Goal: Information Seeking & Learning: Learn about a topic

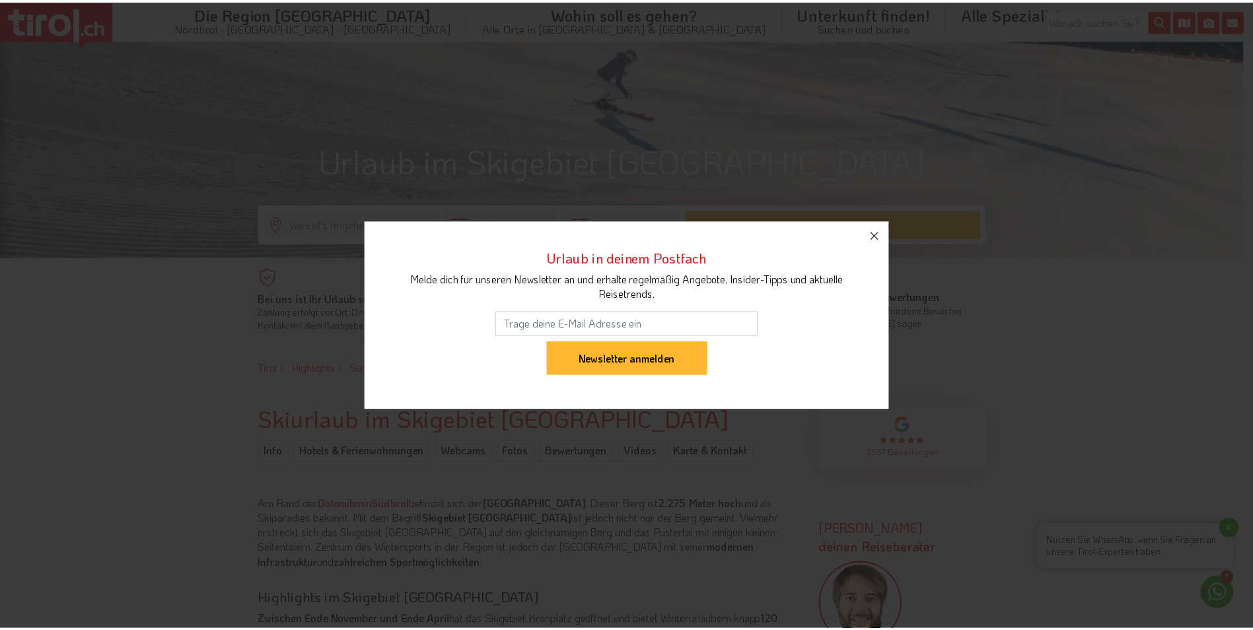
scroll to position [330, 0]
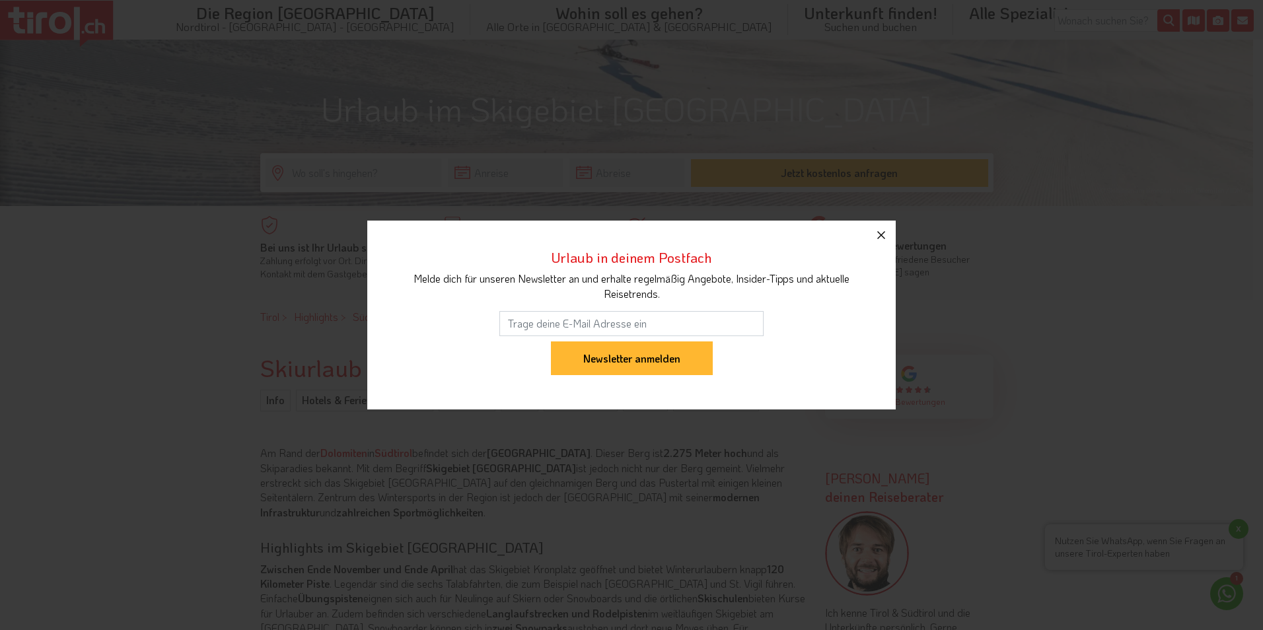
click at [869, 231] on button "button" at bounding box center [881, 235] width 29 height 29
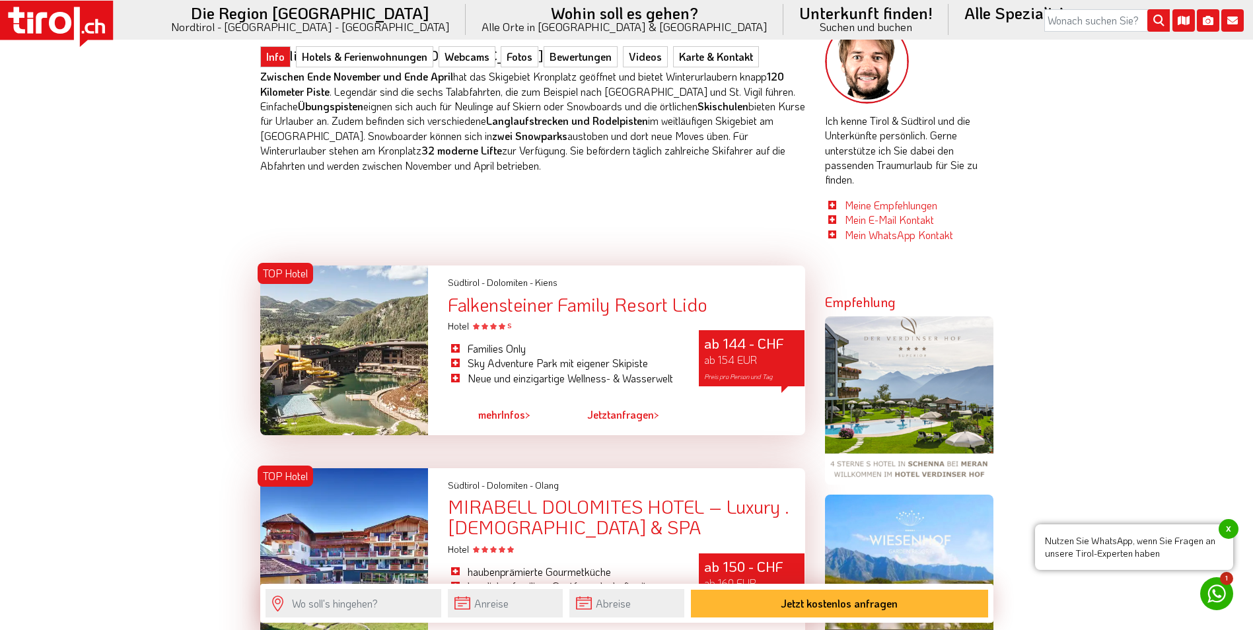
scroll to position [793, 0]
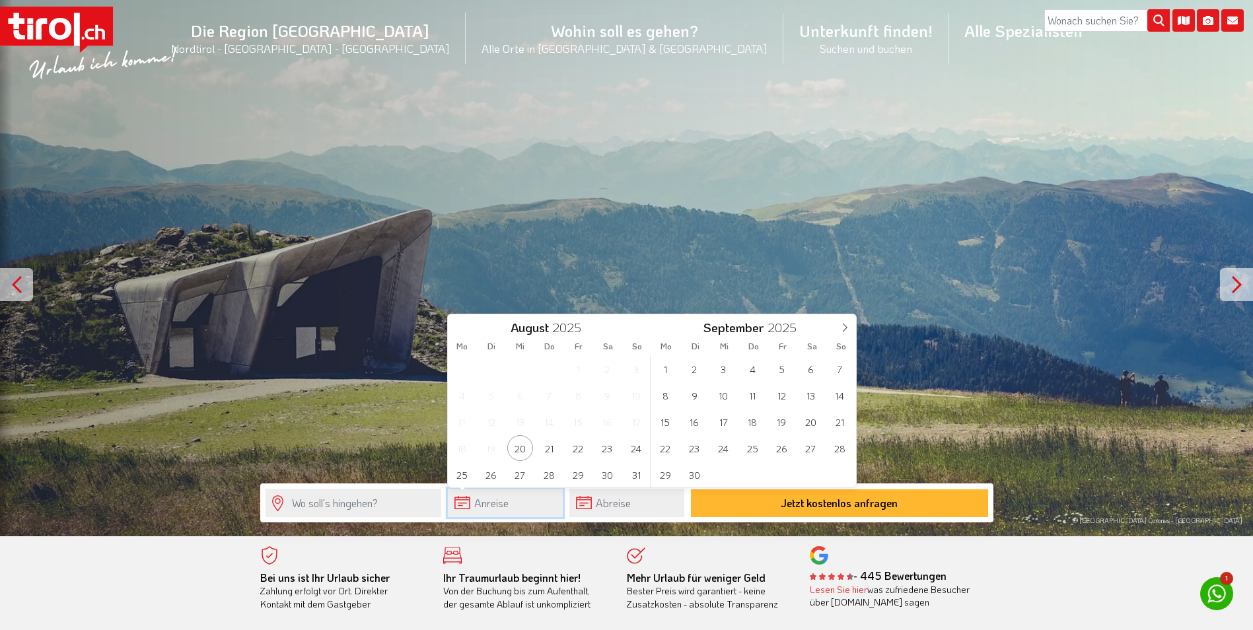
click at [489, 501] on input "text" at bounding box center [505, 503] width 115 height 28
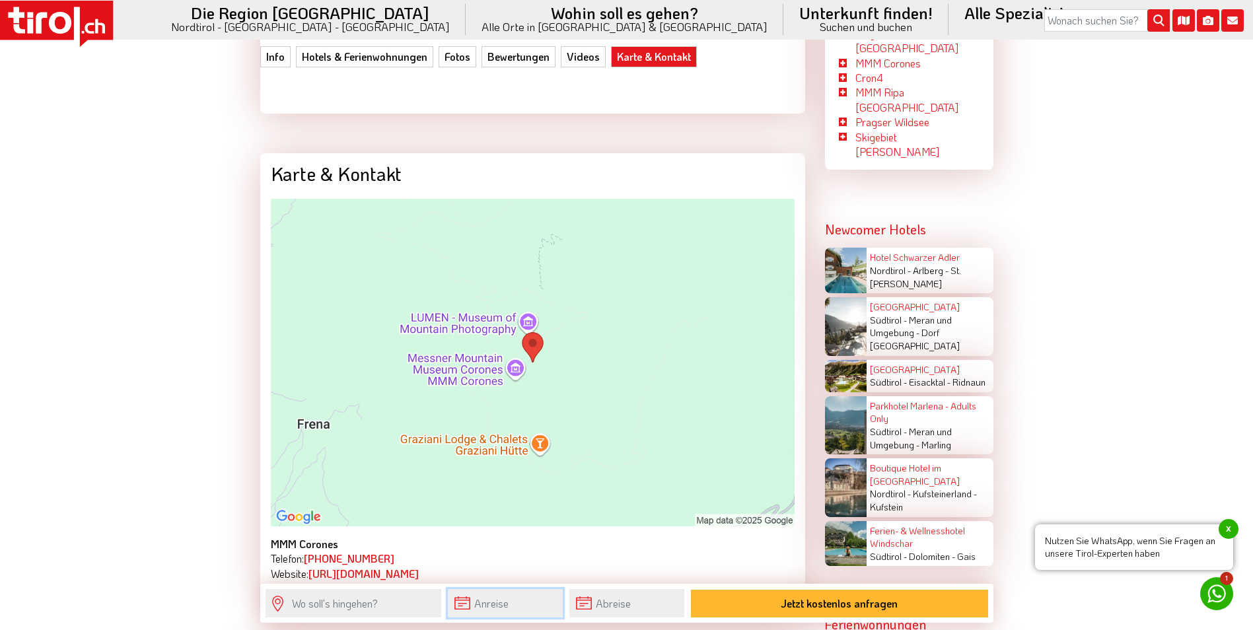
scroll to position [2907, 0]
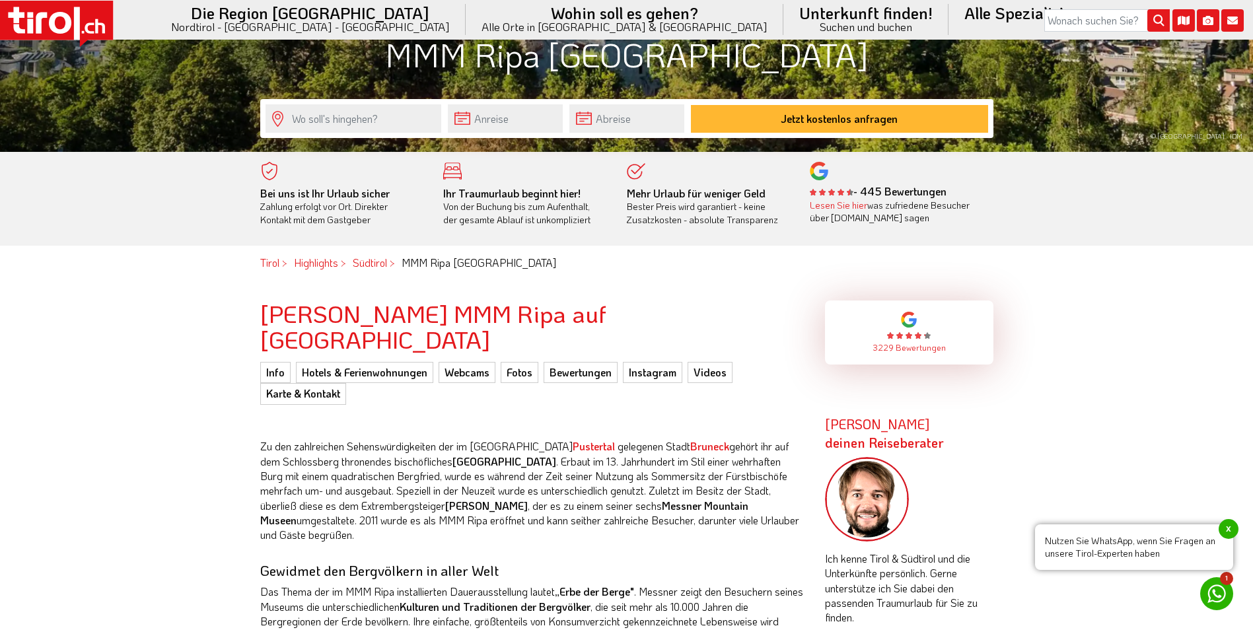
scroll to position [462, 0]
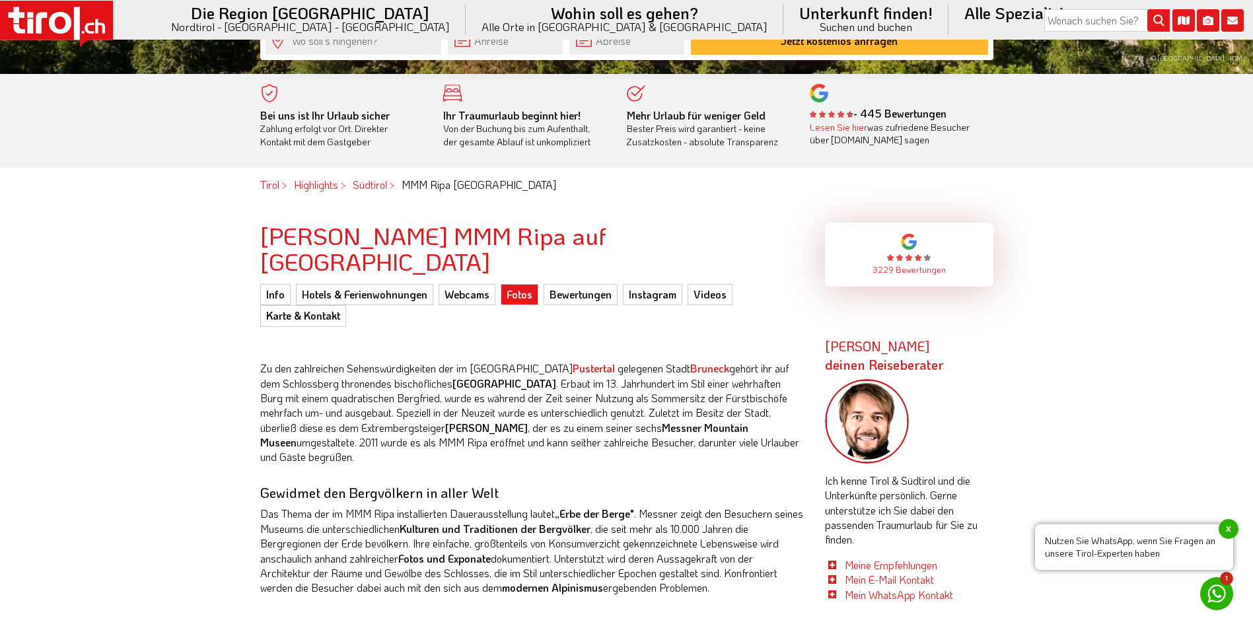
click at [519, 284] on link "Fotos" at bounding box center [520, 294] width 38 height 21
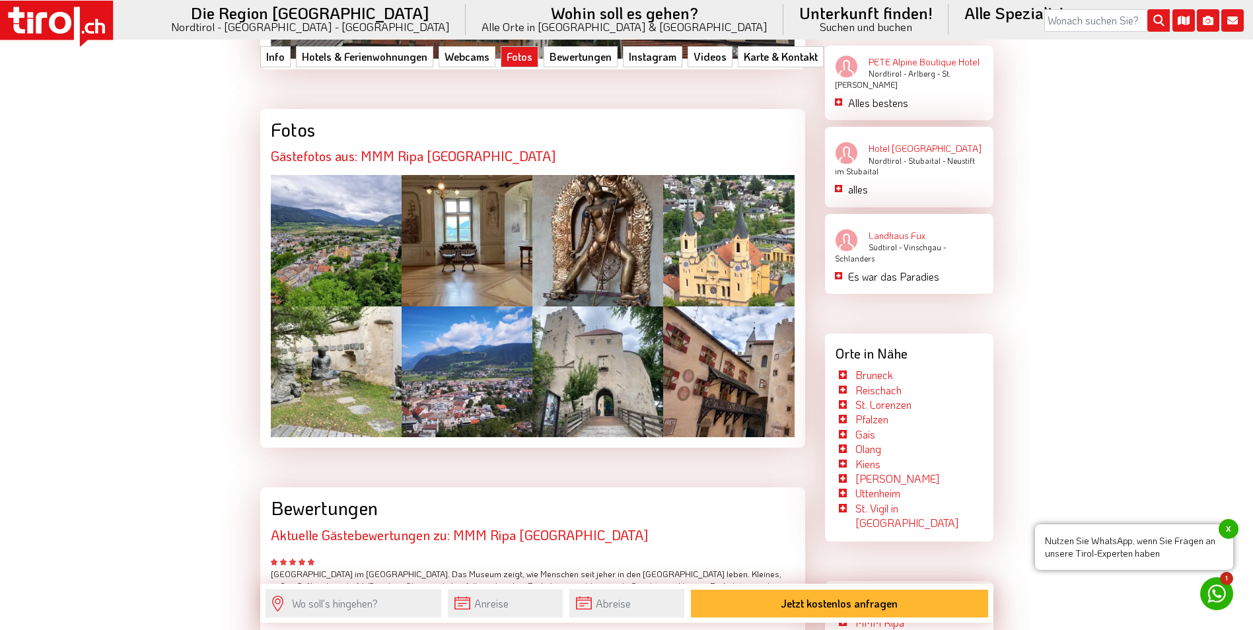
scroll to position [2344, 0]
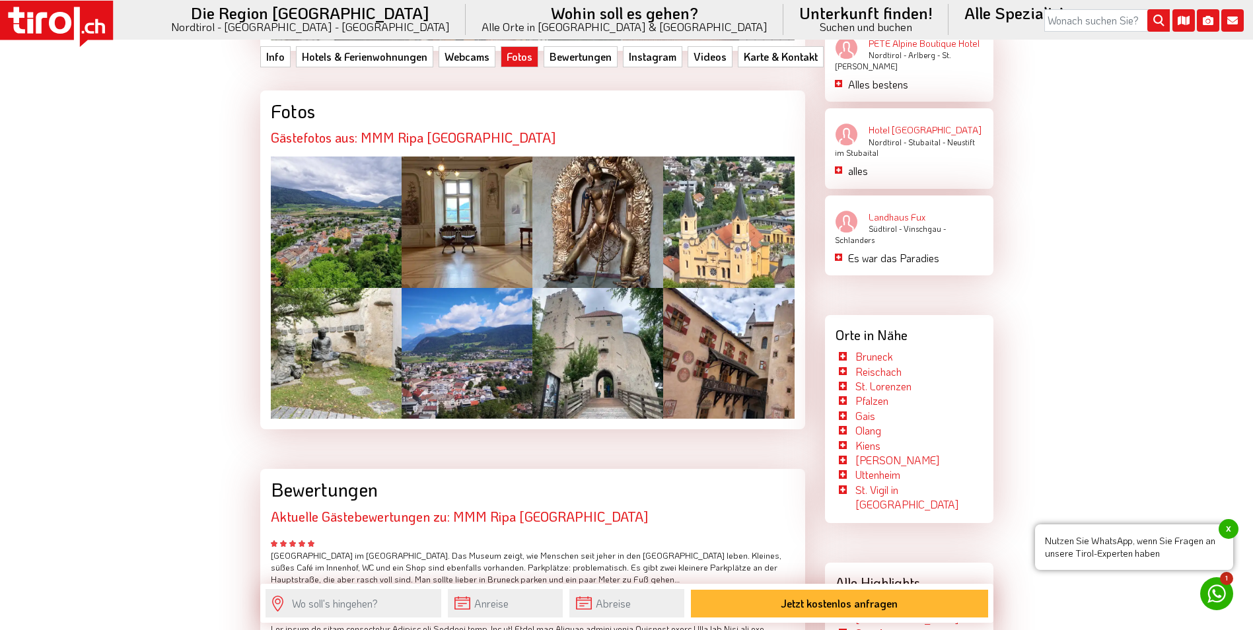
click at [376, 199] on div at bounding box center [336, 222] width 131 height 131
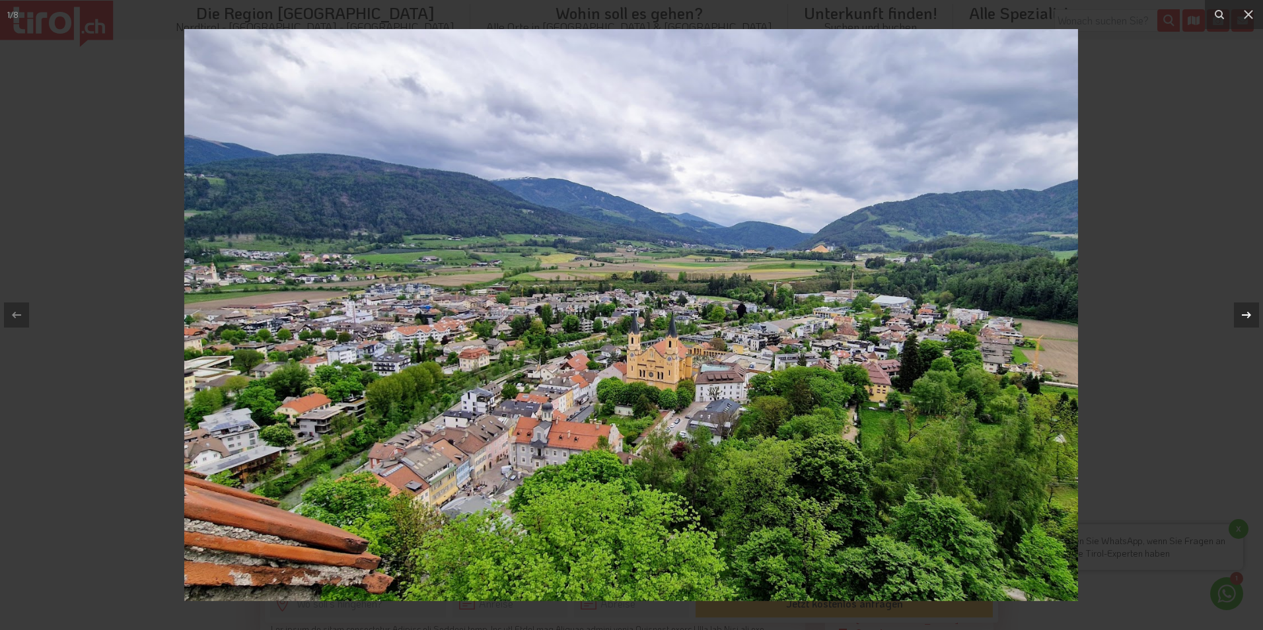
click at [1243, 313] on icon at bounding box center [1247, 315] width 16 height 16
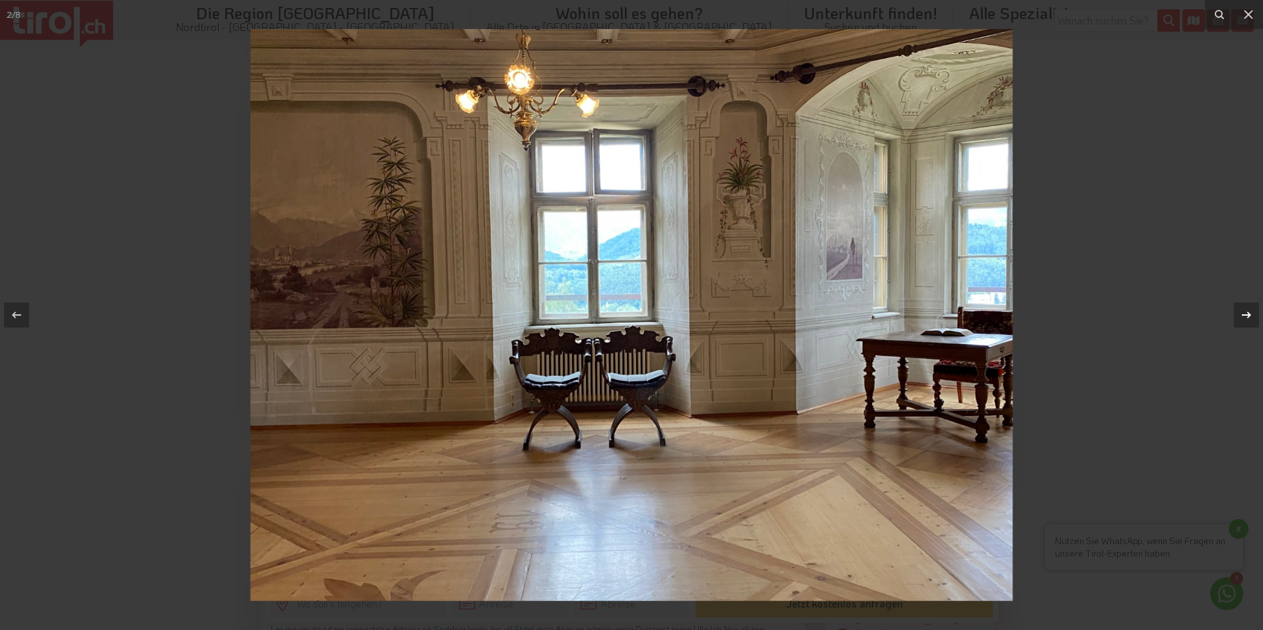
click at [1238, 314] on div at bounding box center [1246, 315] width 25 height 25
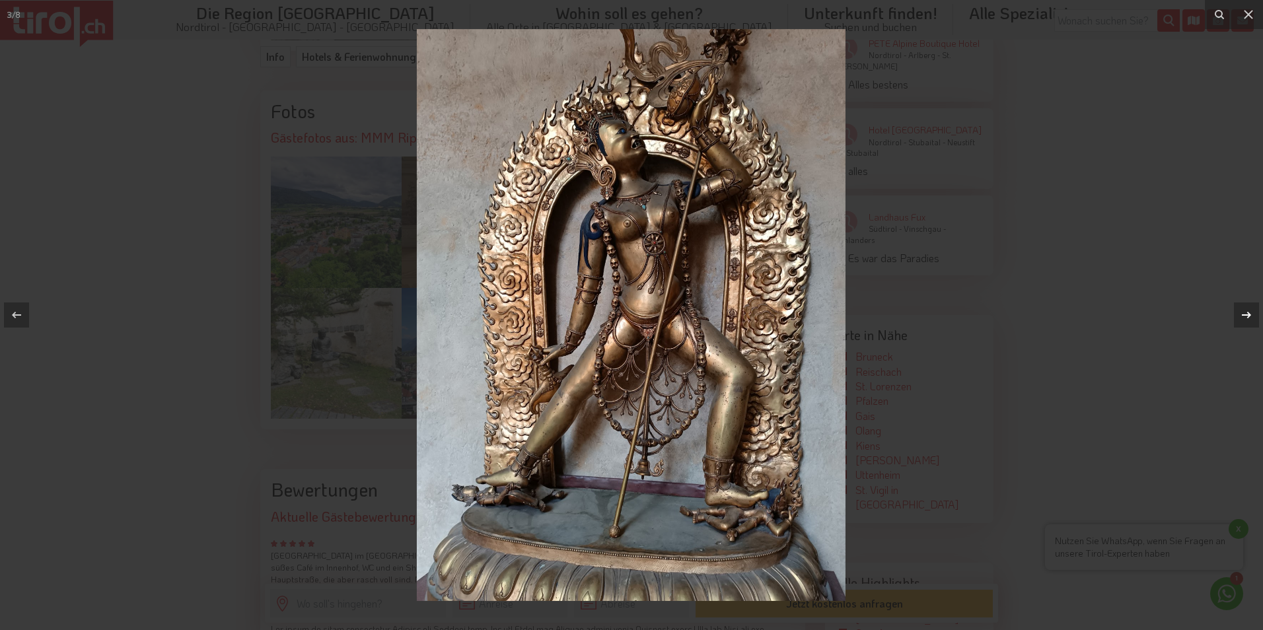
click at [1241, 316] on icon at bounding box center [1247, 315] width 16 height 16
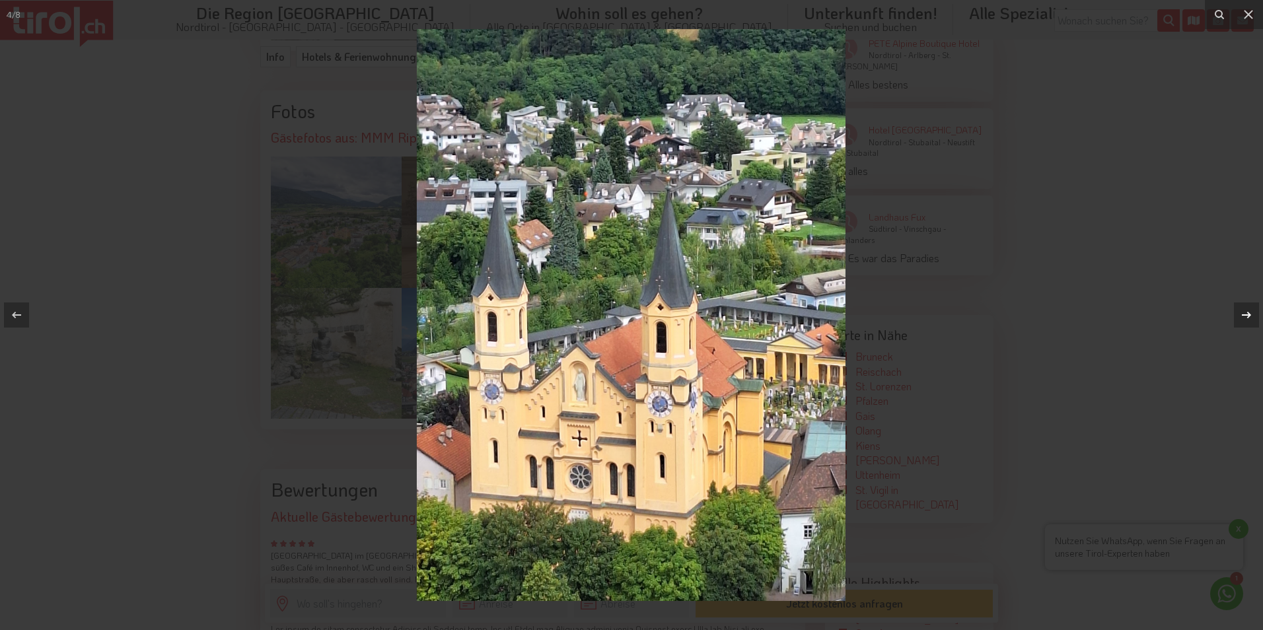
click at [1241, 316] on icon at bounding box center [1247, 315] width 16 height 16
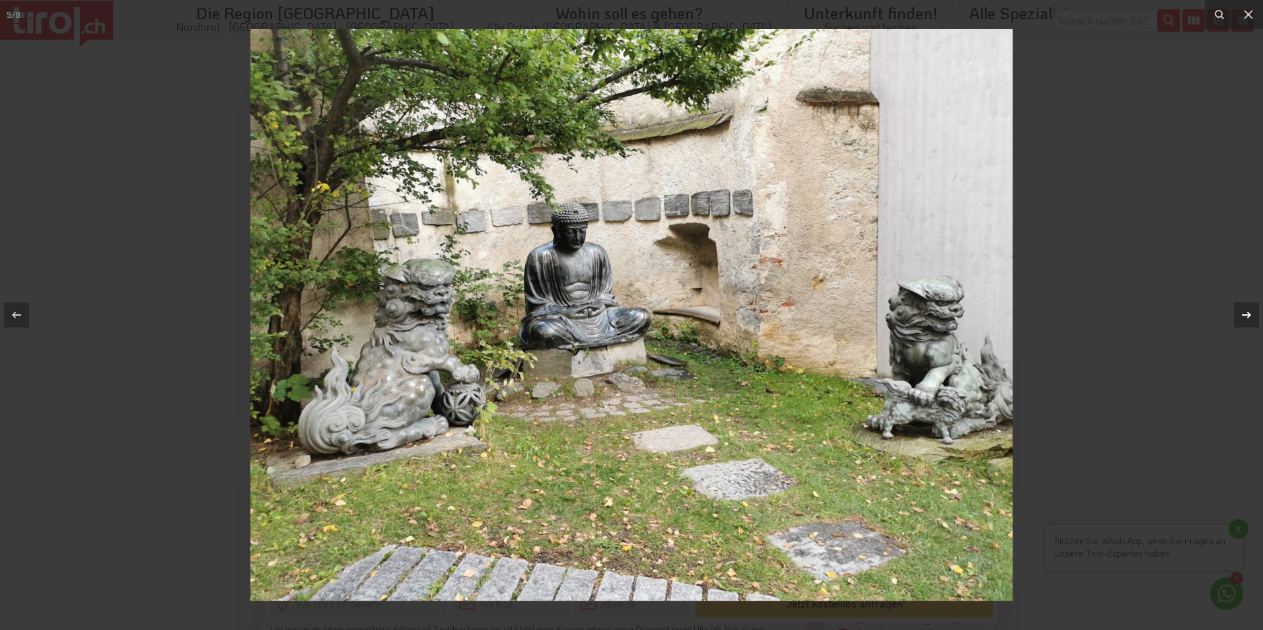
click at [1241, 316] on icon at bounding box center [1247, 315] width 16 height 16
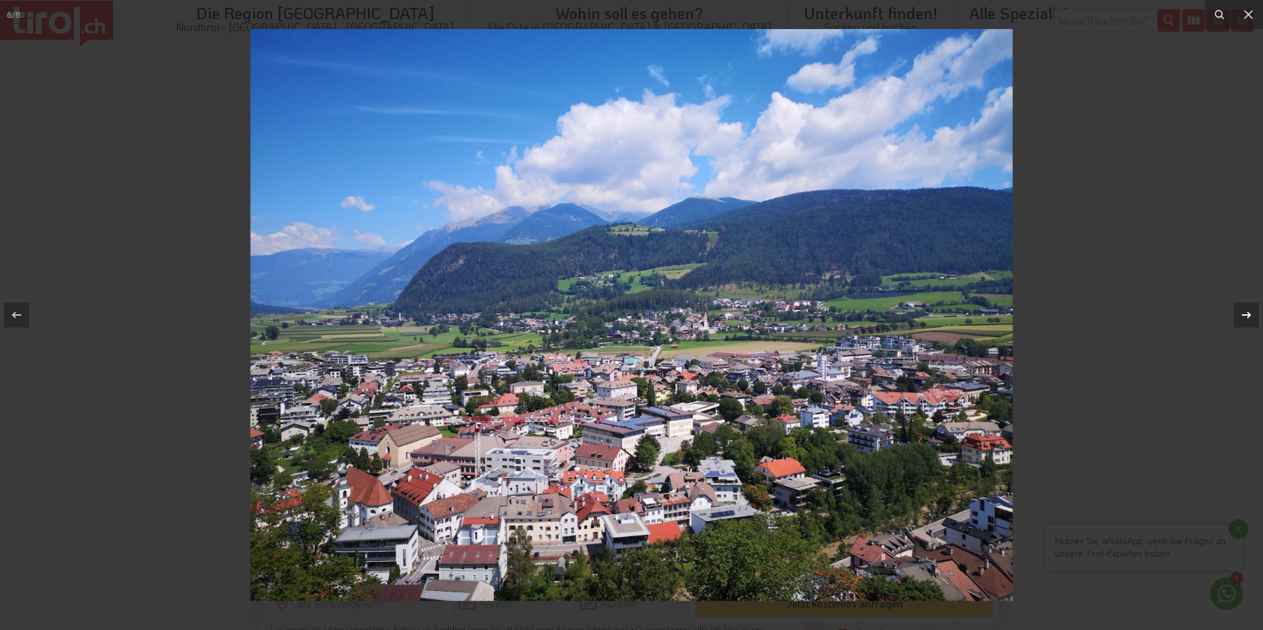
click at [1241, 316] on icon at bounding box center [1247, 315] width 16 height 16
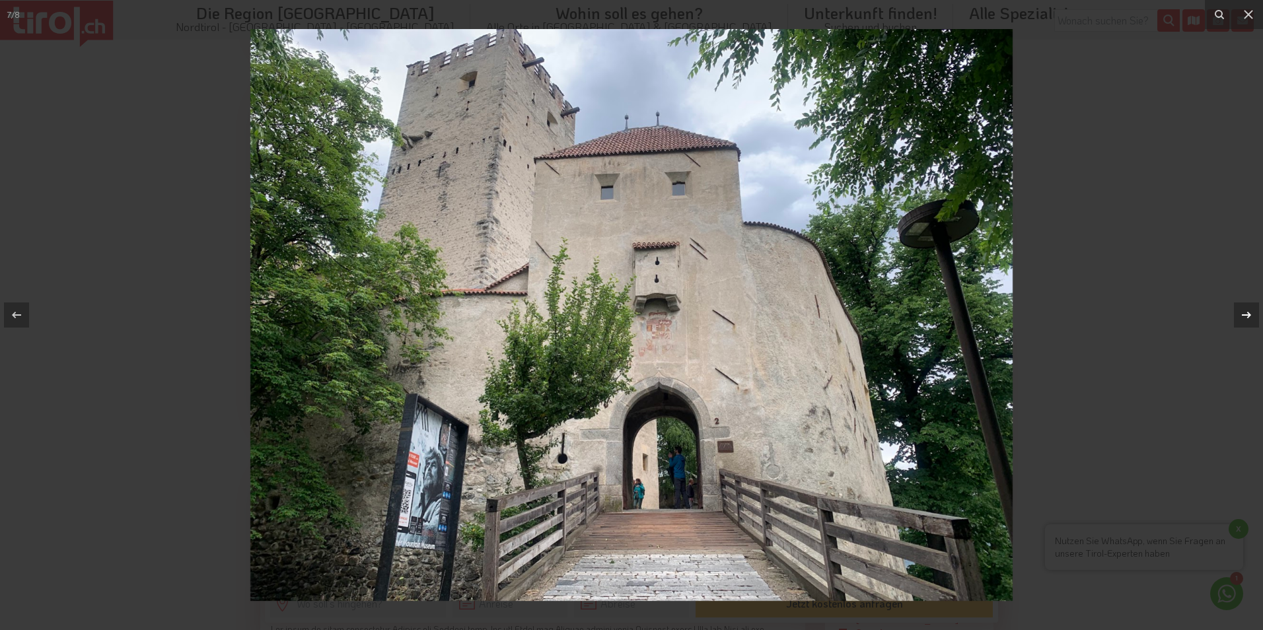
click at [1240, 316] on icon at bounding box center [1247, 315] width 16 height 16
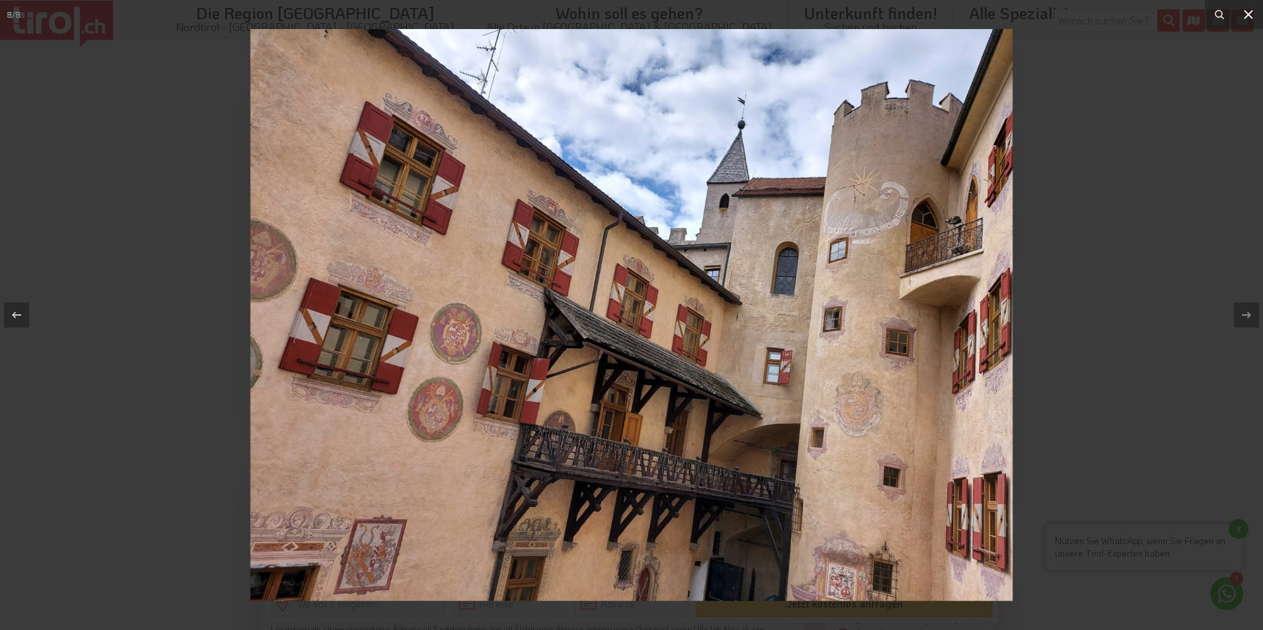
click at [1243, 19] on icon at bounding box center [1249, 15] width 16 height 16
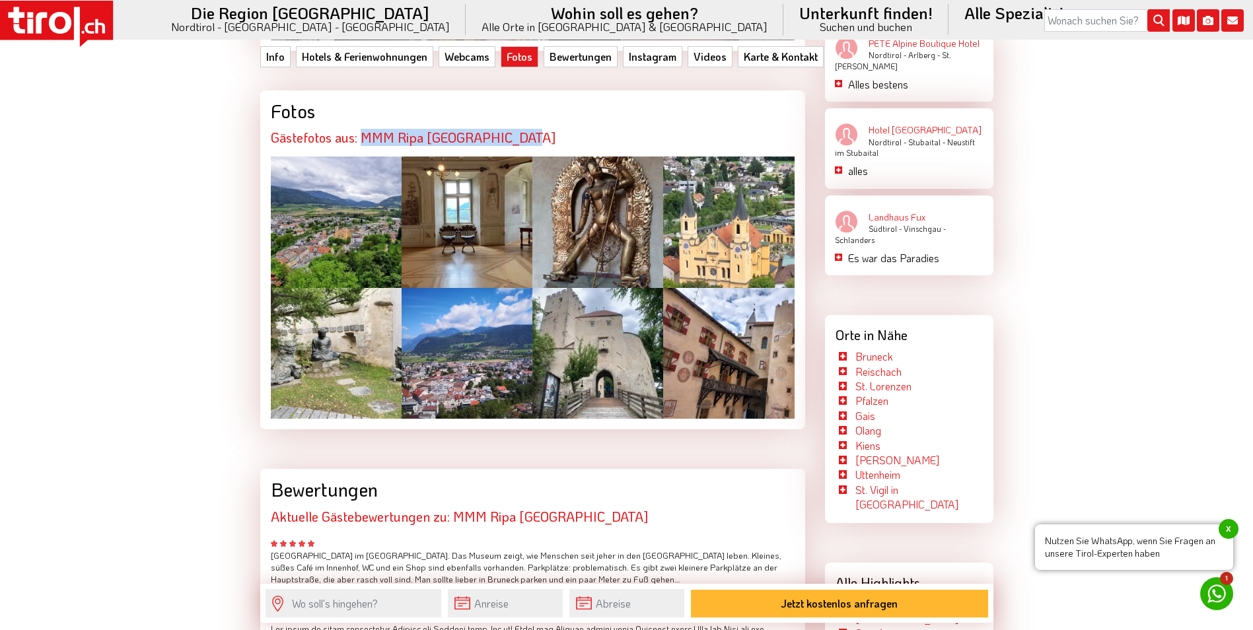
drag, startPoint x: 363, startPoint y: 109, endPoint x: 527, endPoint y: 112, distance: 163.9
click at [527, 130] on h2 "Gästefotos aus: MMM Ripa Schloss Bruneck" at bounding box center [533, 137] width 524 height 15
drag, startPoint x: 527, startPoint y: 112, endPoint x: 503, endPoint y: 108, distance: 24.9
copy h2 "MMM Ripa [GEOGRAPHIC_DATA]"
